Goal: Task Accomplishment & Management: Complete application form

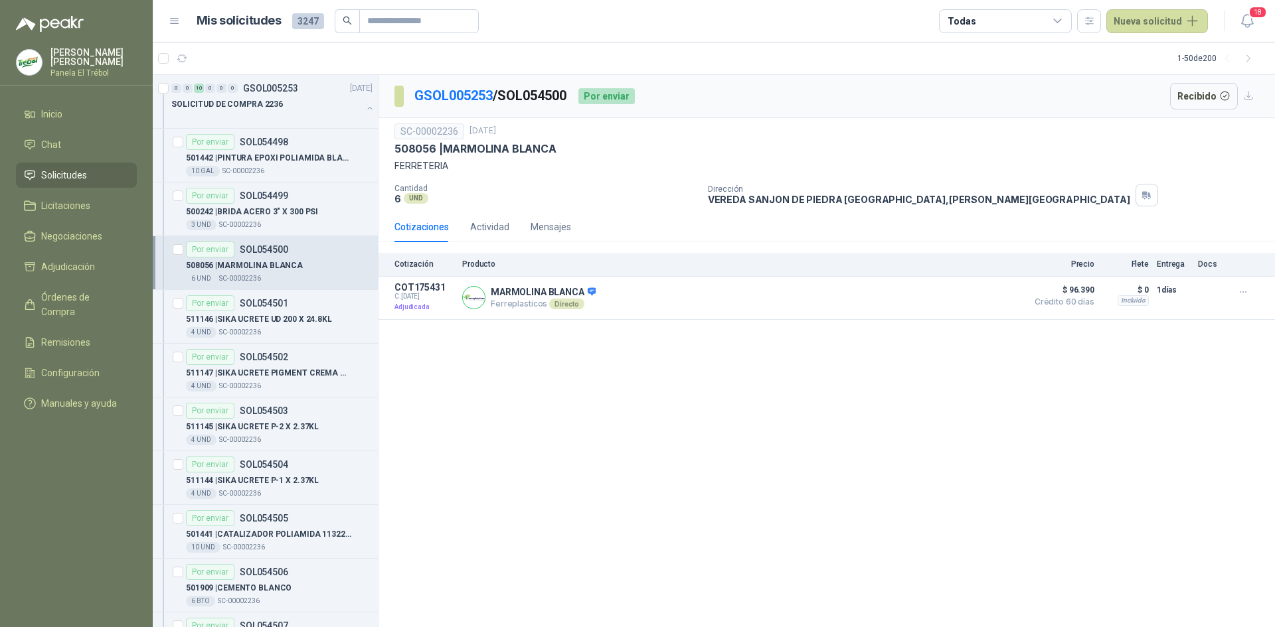
scroll to position [88, 0]
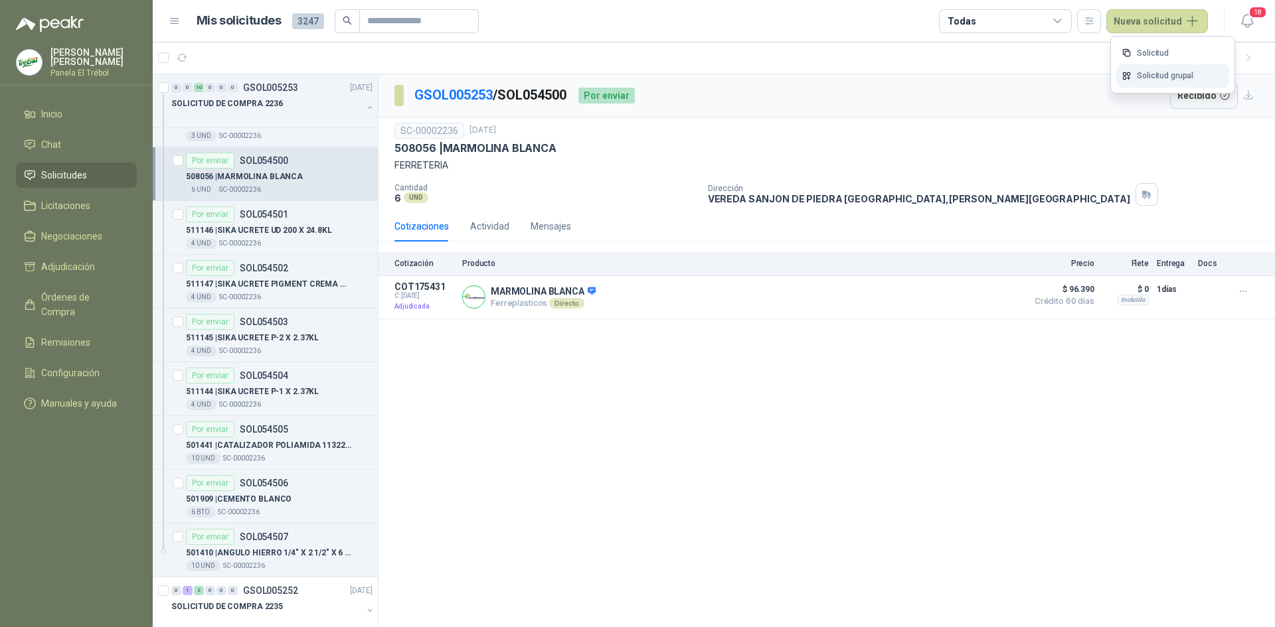
click at [1140, 75] on link "Solicitud grupal" at bounding box center [1172, 75] width 113 height 23
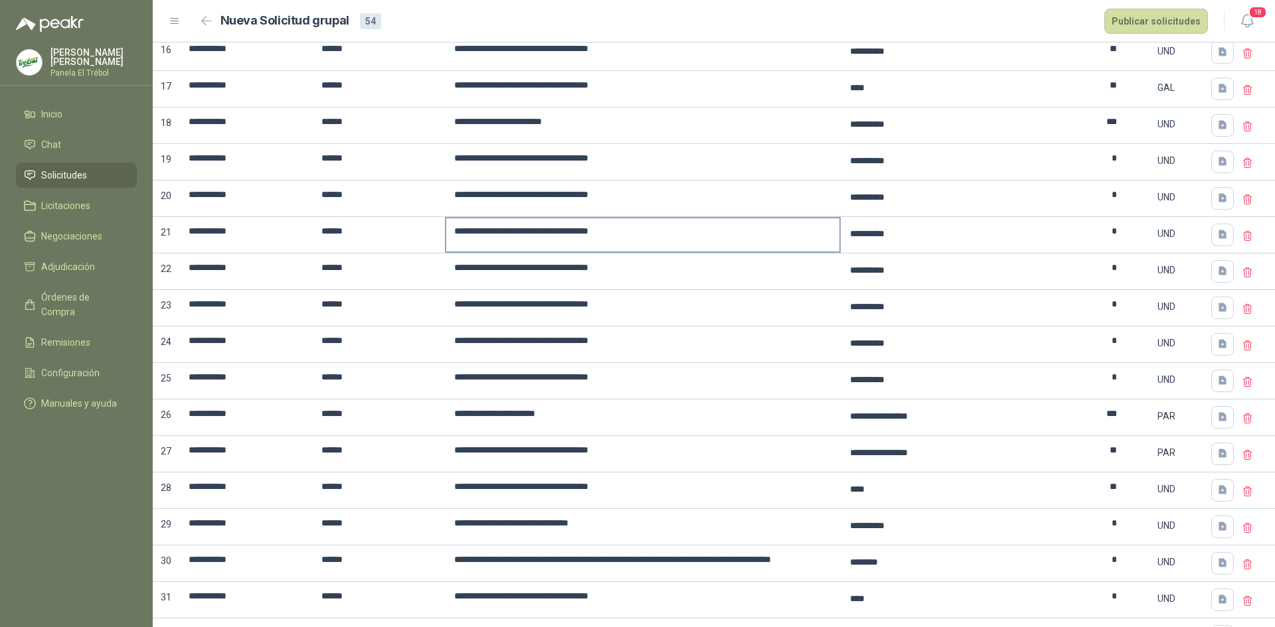
scroll to position [929, 0]
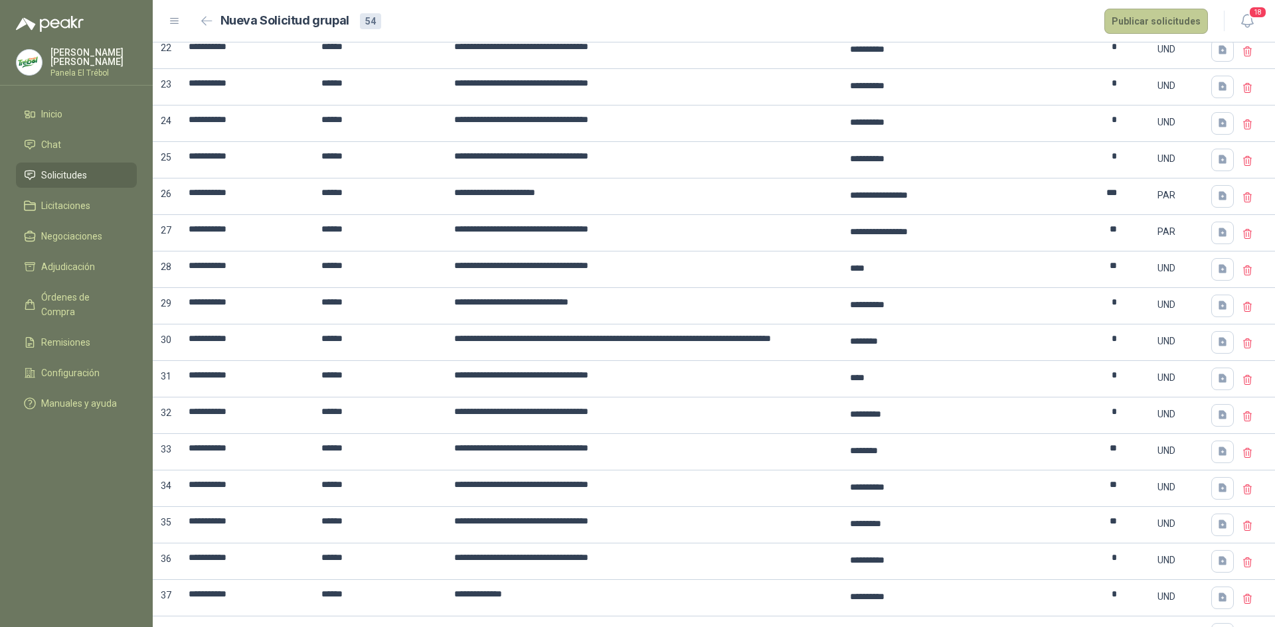
click at [1132, 15] on button "Publicar solicitudes" at bounding box center [1156, 21] width 104 height 25
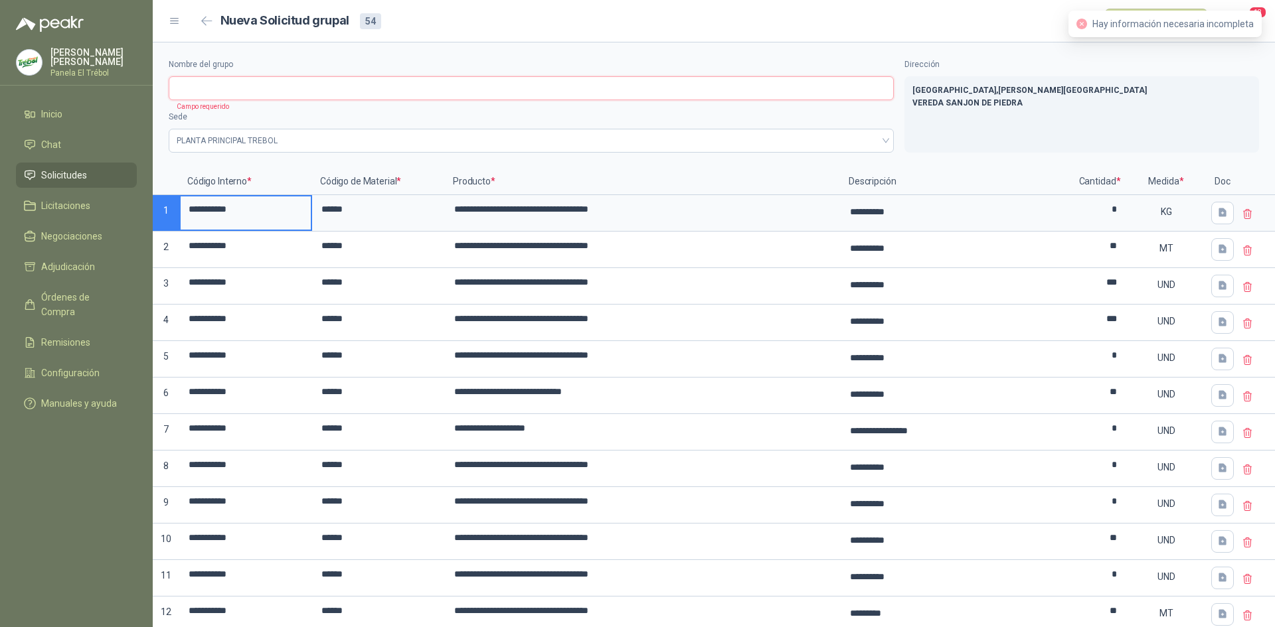
click at [190, 79] on input "Nombre del grupo" at bounding box center [531, 88] width 725 height 24
type input "**********"
click at [1154, 15] on button "Publicar solicitudes" at bounding box center [1156, 21] width 104 height 25
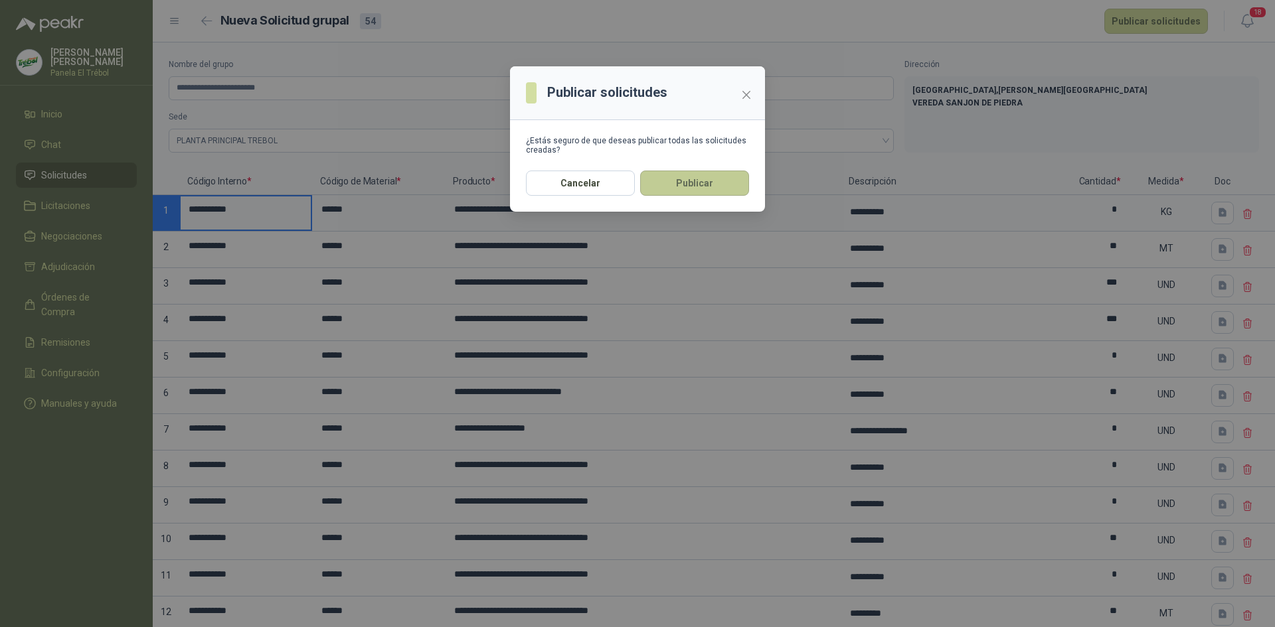
click at [713, 181] on button "Publicar" at bounding box center [694, 183] width 109 height 25
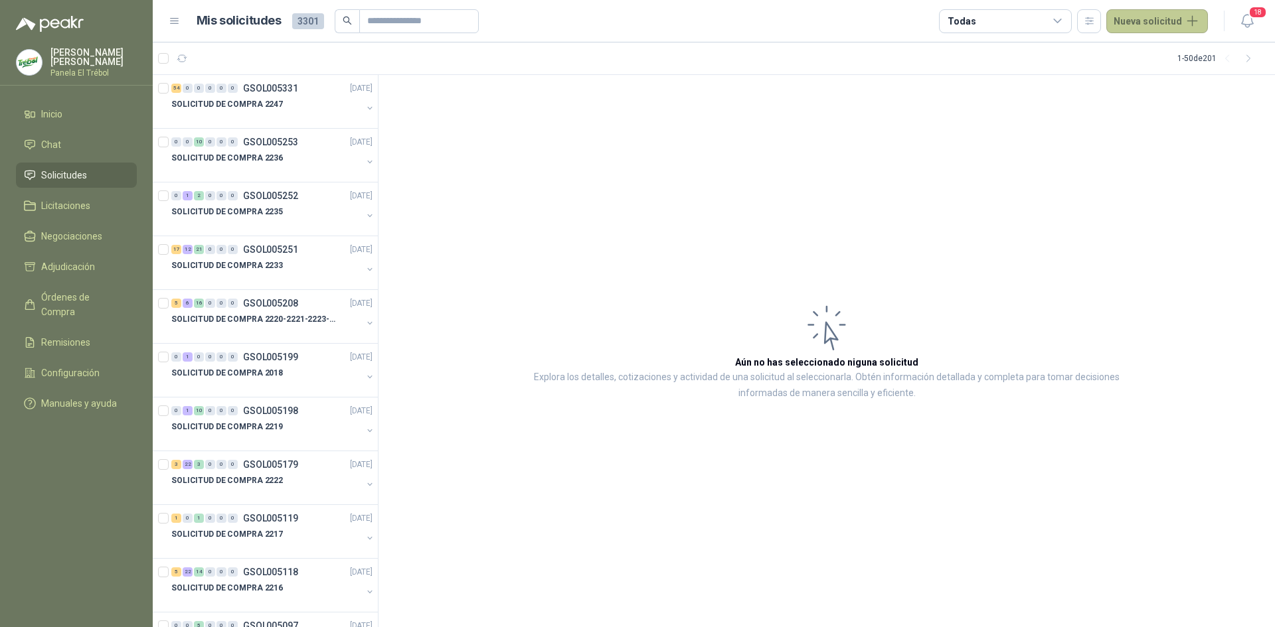
click at [1185, 21] on button "Nueva solicitud" at bounding box center [1157, 21] width 102 height 24
click at [1156, 79] on link "Solicitud grupal" at bounding box center [1172, 75] width 113 height 23
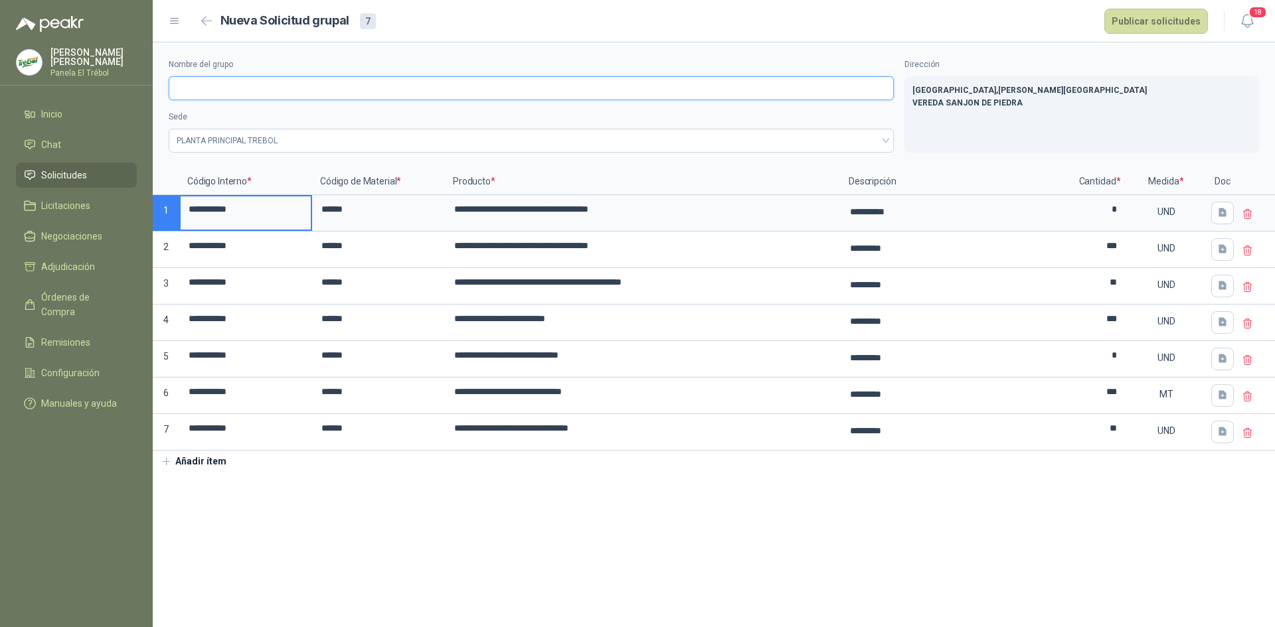
click at [199, 83] on input "Nombre del grupo" at bounding box center [531, 88] width 725 height 24
type input "**********"
click at [1150, 11] on button "Publicar solicitudes" at bounding box center [1156, 21] width 104 height 25
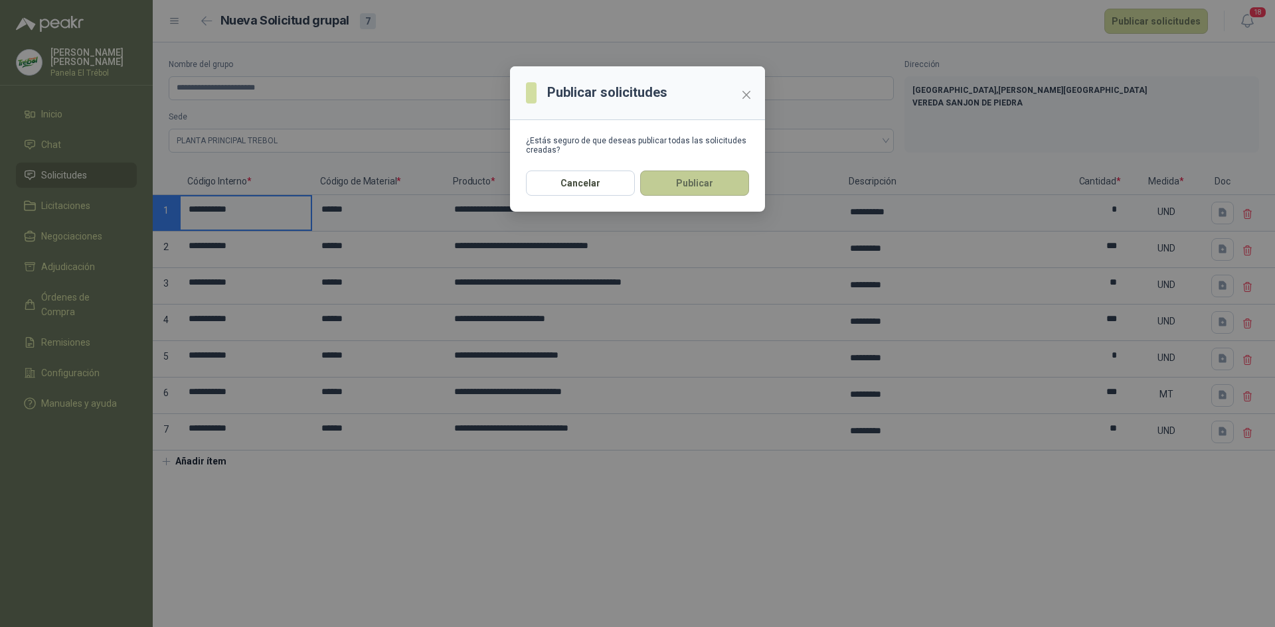
click at [681, 182] on button "Publicar" at bounding box center [694, 183] width 109 height 25
